Goal: Task Accomplishment & Management: Manage account settings

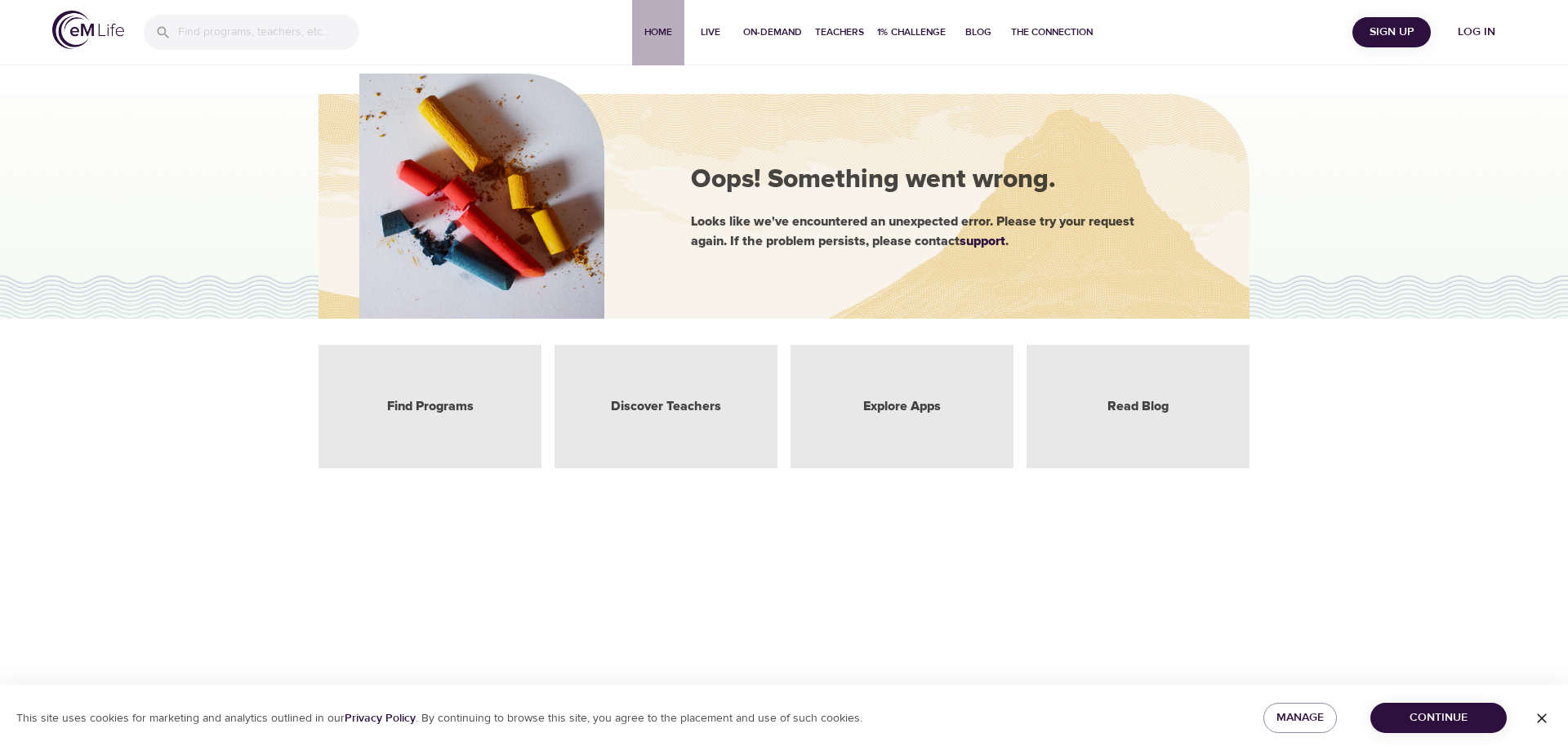
click at [653, 29] on span "Home" at bounding box center [658, 32] width 39 height 17
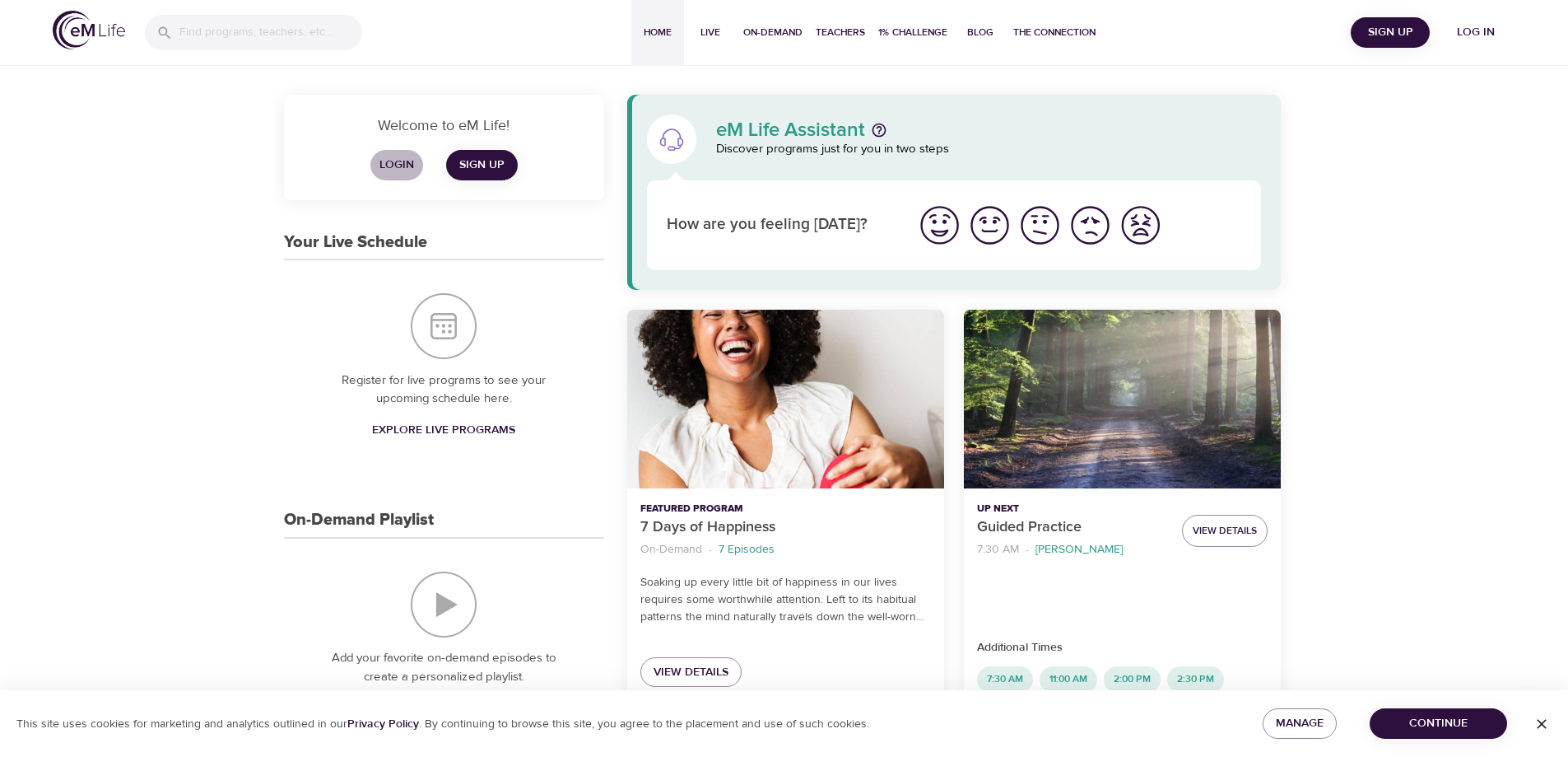
click at [388, 162] on span "Login" at bounding box center [397, 165] width 40 height 21
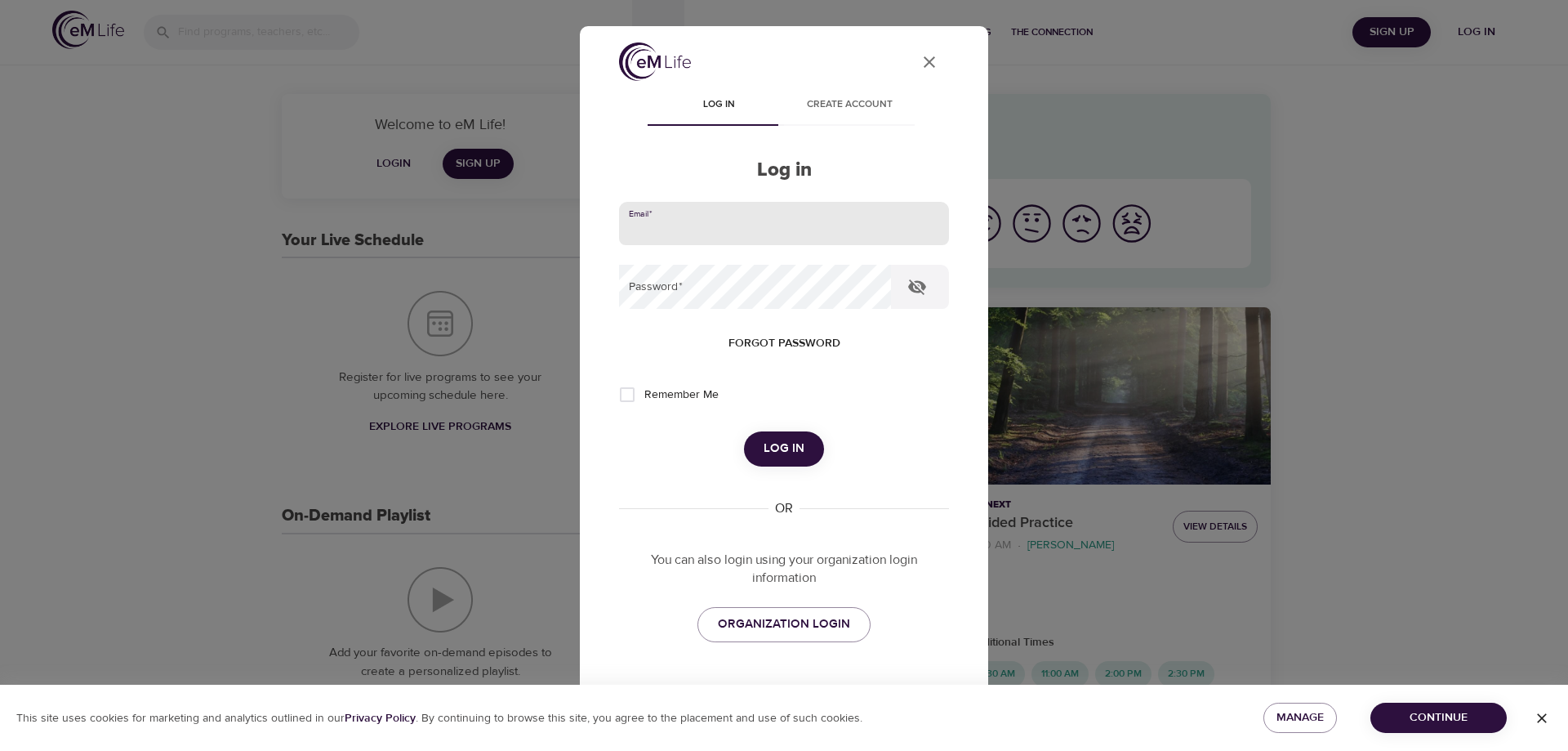
click at [687, 211] on input "email" at bounding box center [784, 224] width 330 height 44
type input "[EMAIL_ADDRESS][DOMAIN_NAME]"
click at [744, 431] on button "Log in" at bounding box center [784, 448] width 80 height 34
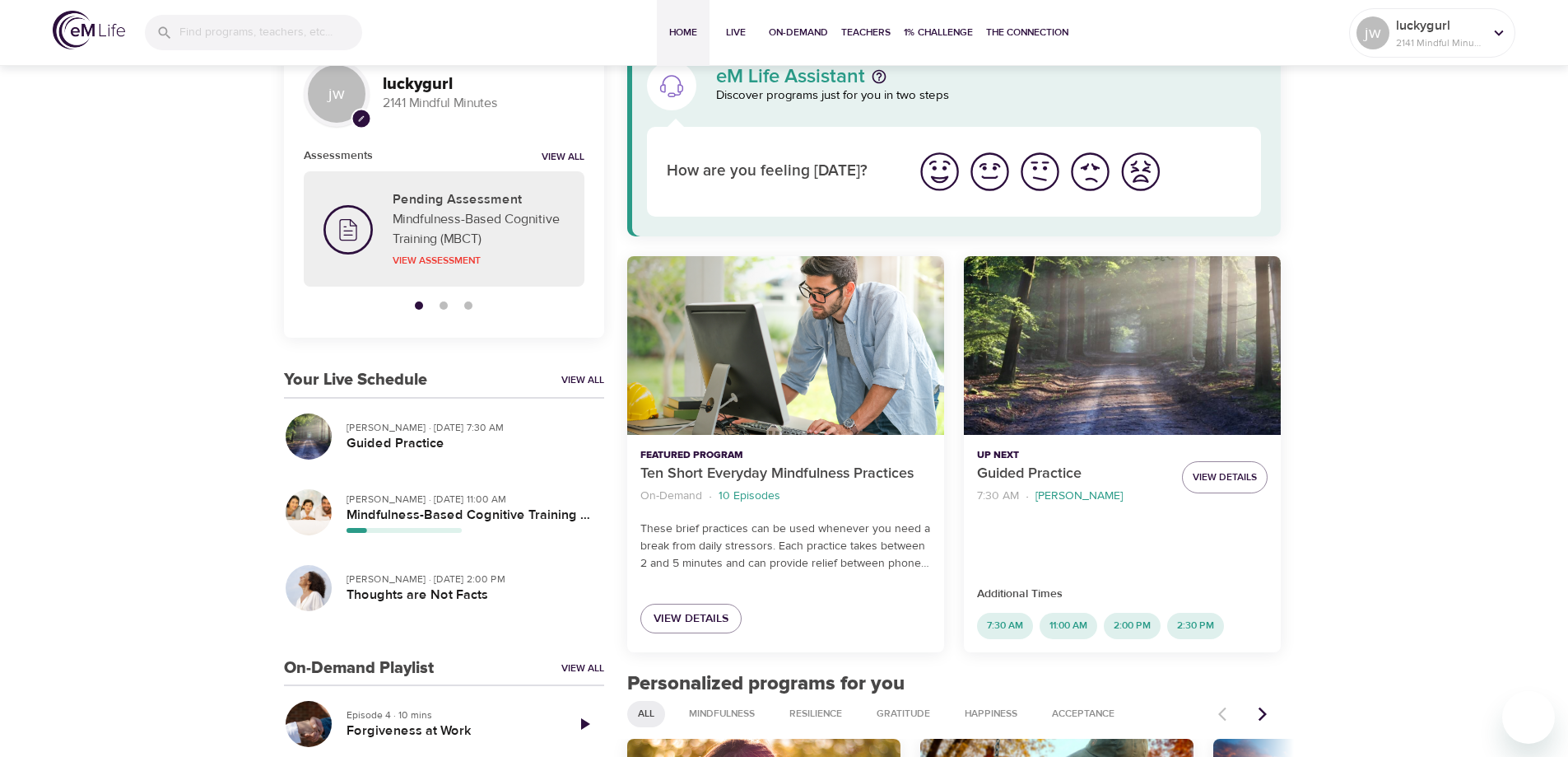
scroll to position [82, 0]
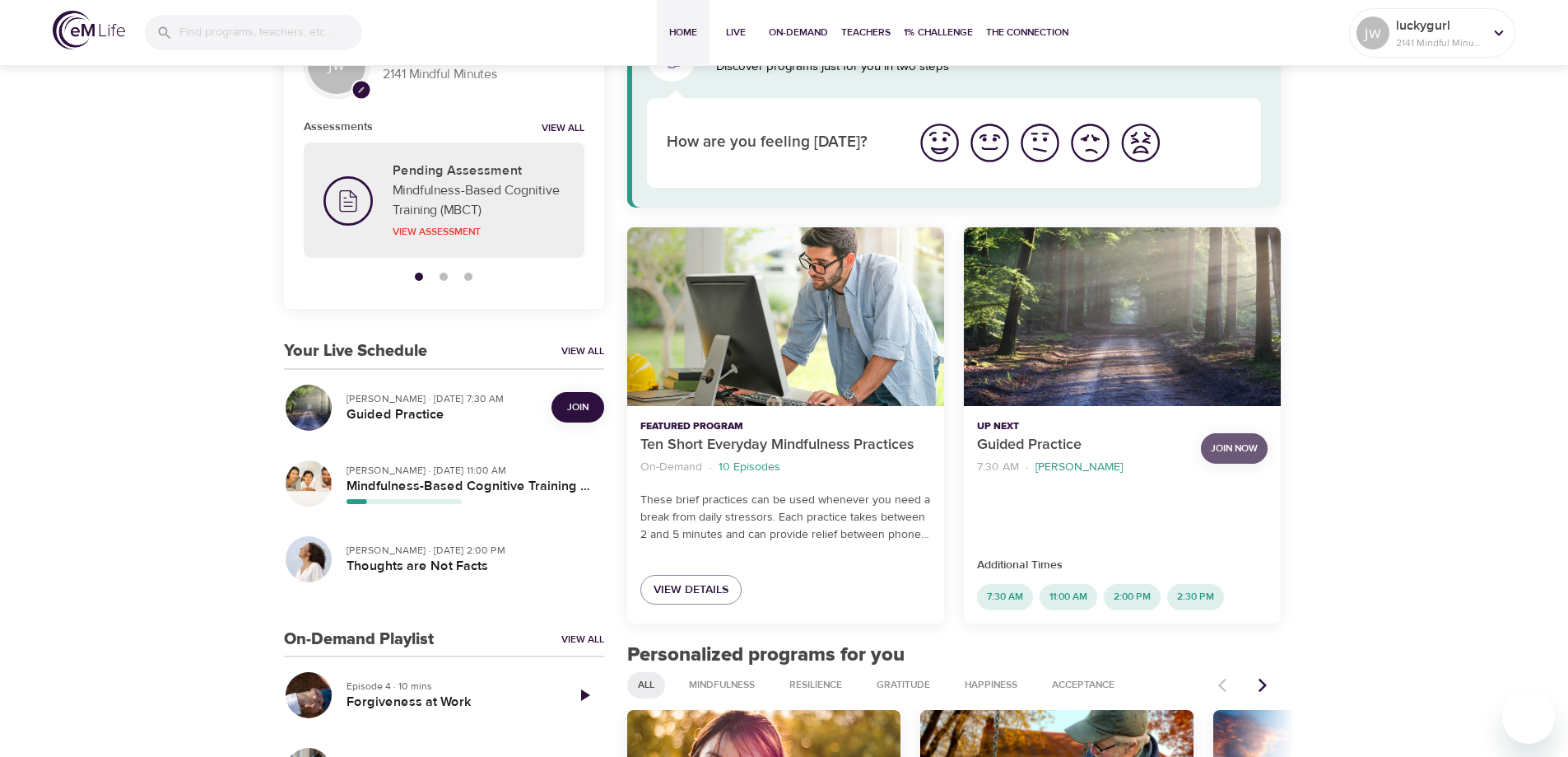
click at [1232, 451] on span "Join Now" at bounding box center [1234, 448] width 47 height 17
